Goal: Transaction & Acquisition: Purchase product/service

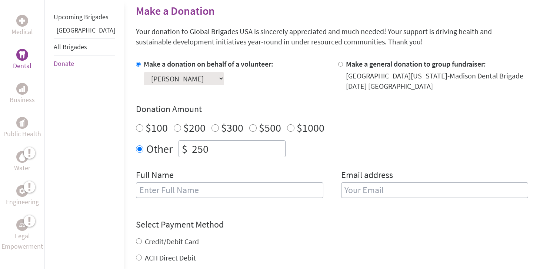
scroll to position [184, 0]
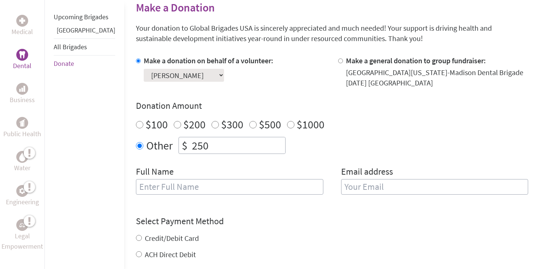
click at [168, 187] on input "text" at bounding box center [229, 187] width 187 height 16
type input "[PERSON_NAME]"
click at [366, 178] on label "Email address" at bounding box center [367, 172] width 52 height 13
click at [364, 181] on input "email" at bounding box center [434, 187] width 187 height 16
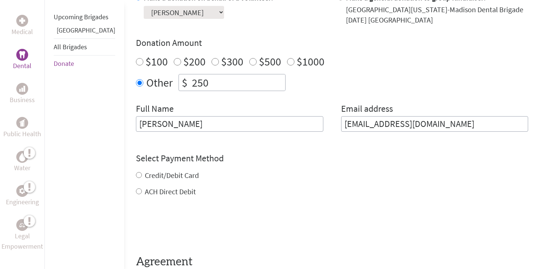
scroll to position [271, 0]
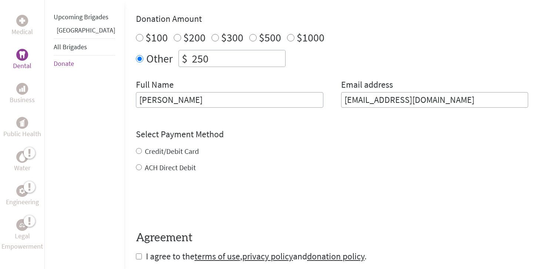
type input "mccarthymakaya42@gmail.com"
click at [136, 149] on div "Credit/Debit Card ACH Direct Debit" at bounding box center [332, 159] width 392 height 27
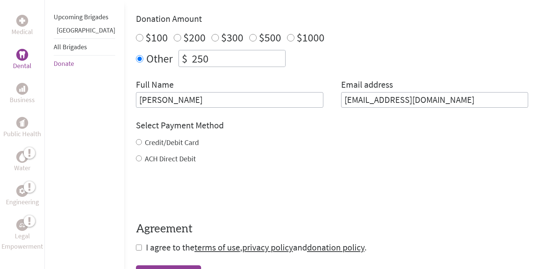
click at [136, 144] on input "Credit/Debit Card" at bounding box center [139, 142] width 6 height 6
radio input "true"
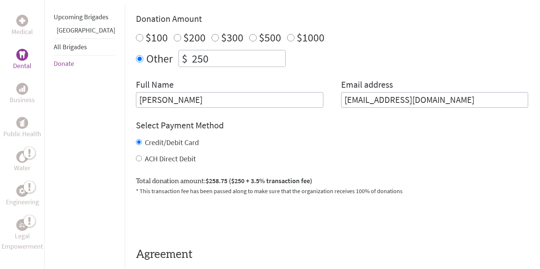
click at [136, 159] on input "ACH Direct Debit" at bounding box center [139, 158] width 6 height 6
radio input "true"
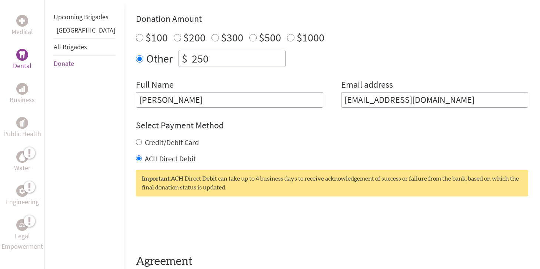
click at [136, 144] on input "Credit/Debit Card" at bounding box center [139, 142] width 6 height 6
radio input "true"
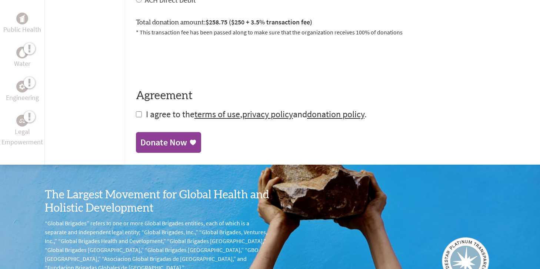
scroll to position [431, 0]
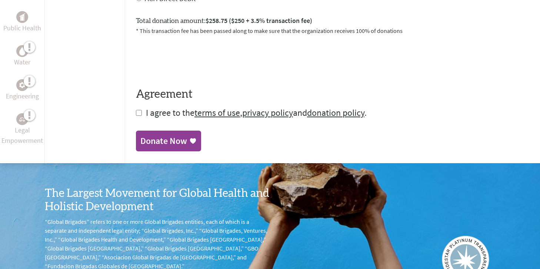
click at [136, 113] on input "checkbox" at bounding box center [139, 113] width 6 height 6
checkbox input "true"
click at [136, 134] on link "Donate Now" at bounding box center [168, 141] width 65 height 21
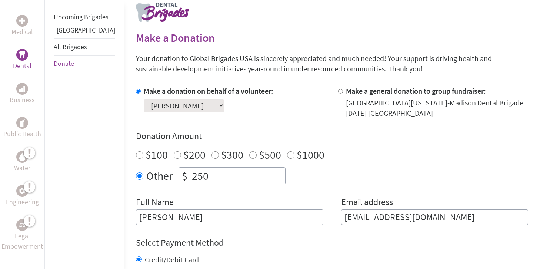
scroll to position [226, 0]
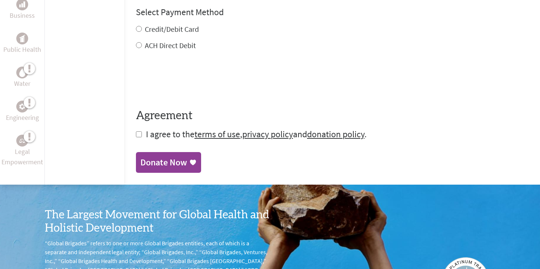
scroll to position [615, 0]
